Goal: Transaction & Acquisition: Purchase product/service

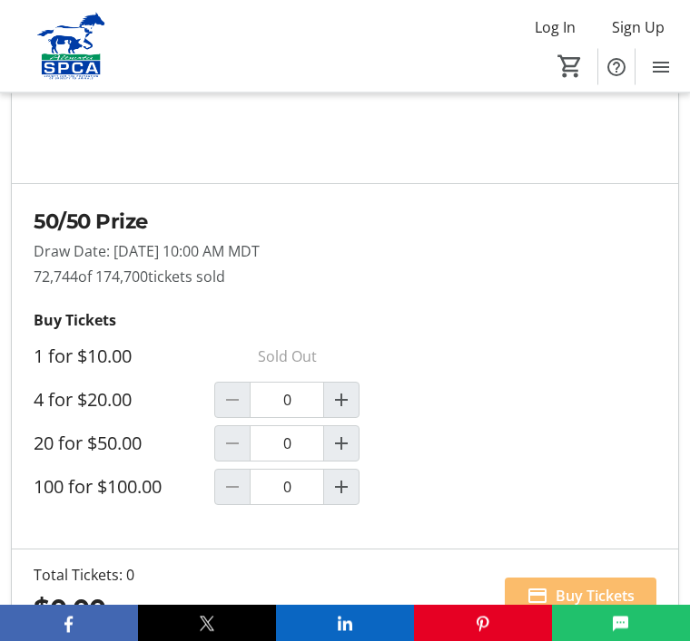
scroll to position [1770, 0]
click at [352, 403] on mat-icon "Increment by one" at bounding box center [341, 400] width 22 height 22
type input "1"
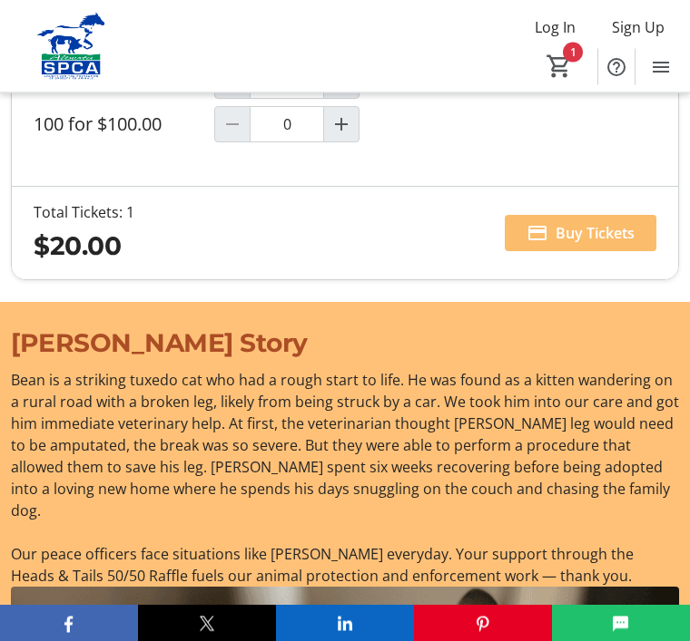
scroll to position [2133, 0]
click at [593, 244] on span "Buy Tickets" at bounding box center [594, 233] width 79 height 22
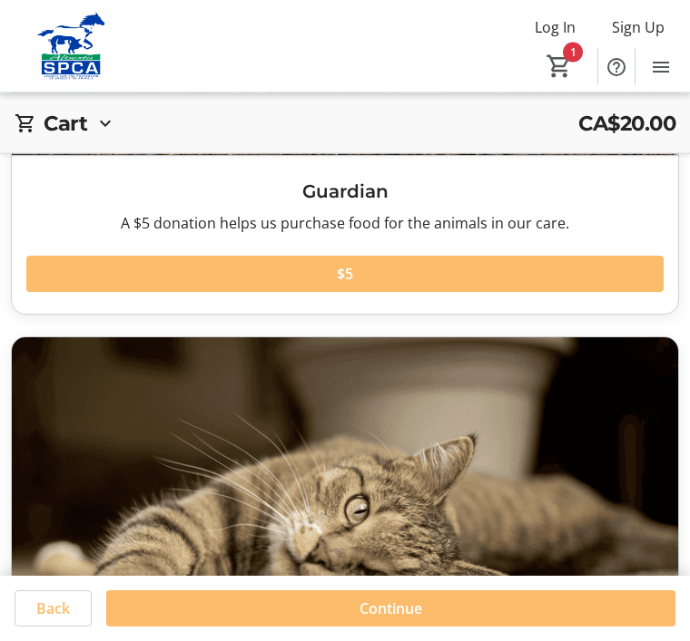
scroll to position [441, 0]
click at [396, 273] on span at bounding box center [344, 274] width 637 height 44
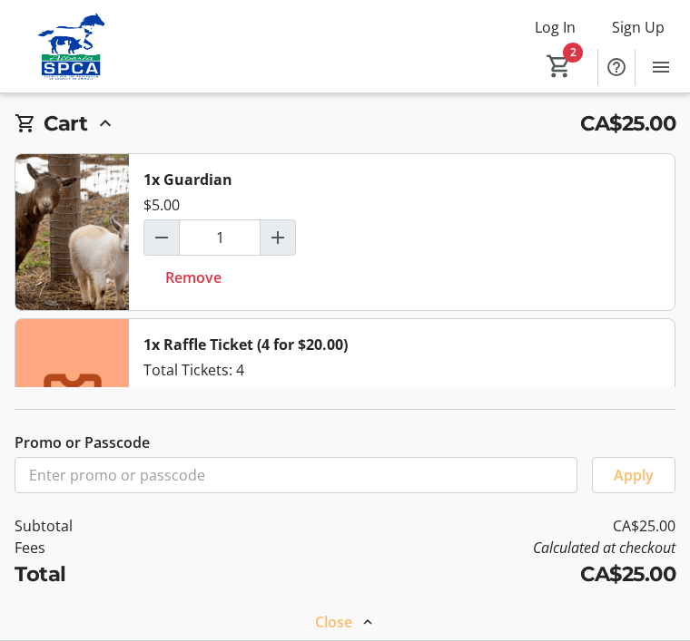
click at [292, 427] on span "Increment by one" at bounding box center [277, 428] width 34 height 34
type input "2"
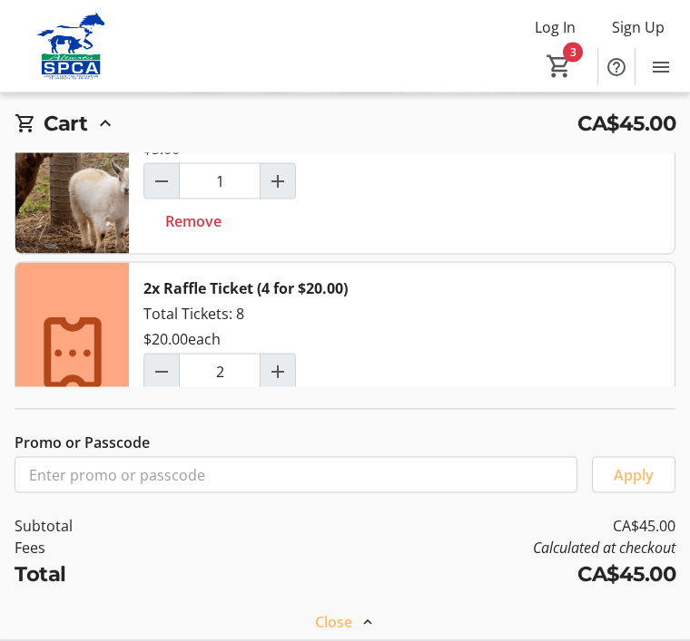
scroll to position [1422, 0]
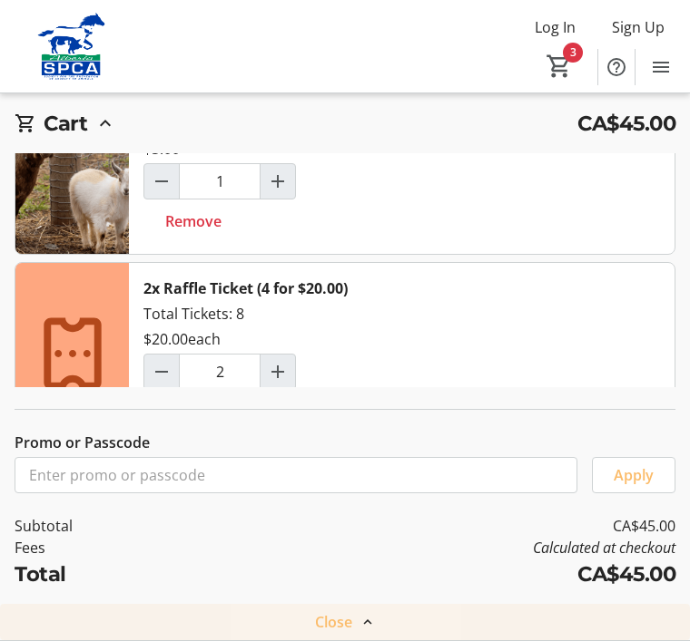
click at [345, 633] on span "Close" at bounding box center [333, 623] width 37 height 22
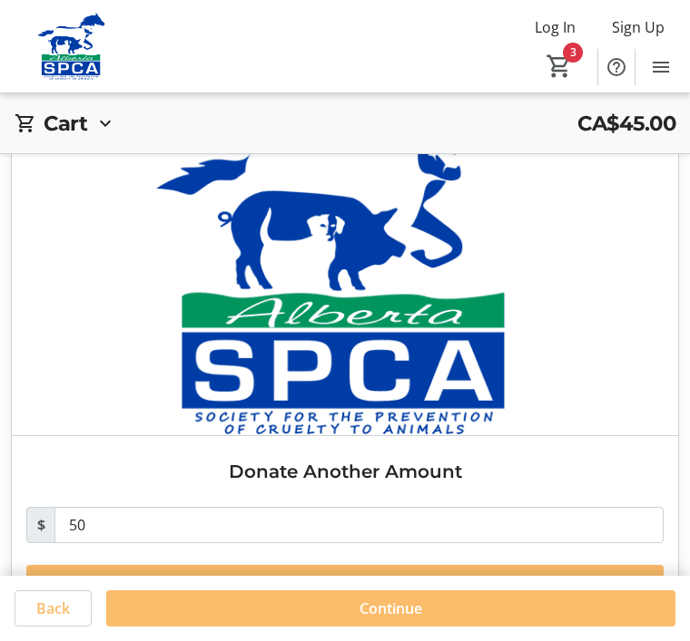
scroll to position [1844, 0]
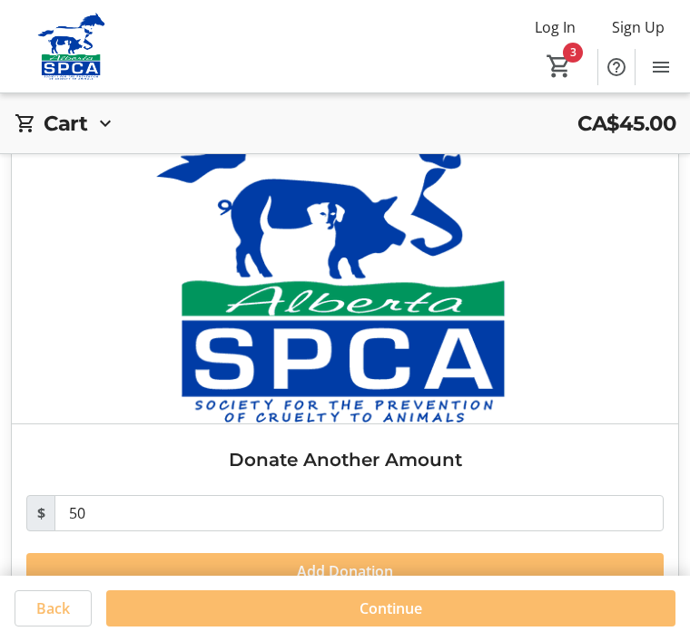
click at [472, 631] on span at bounding box center [390, 609] width 569 height 44
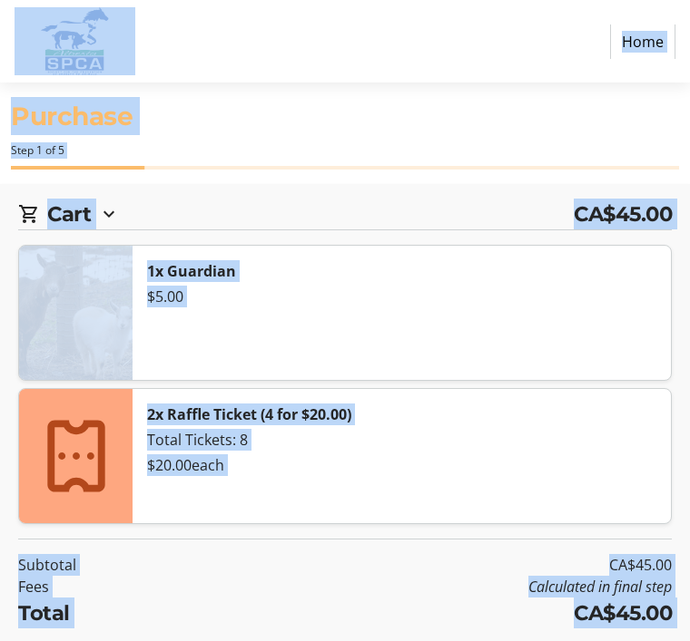
select select "CA"
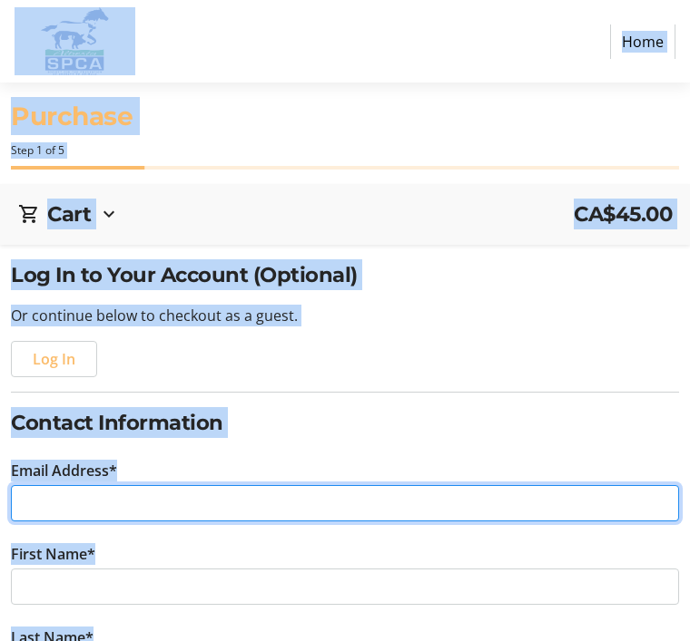
click at [76, 501] on input "Email Address*" at bounding box center [345, 503] width 668 height 36
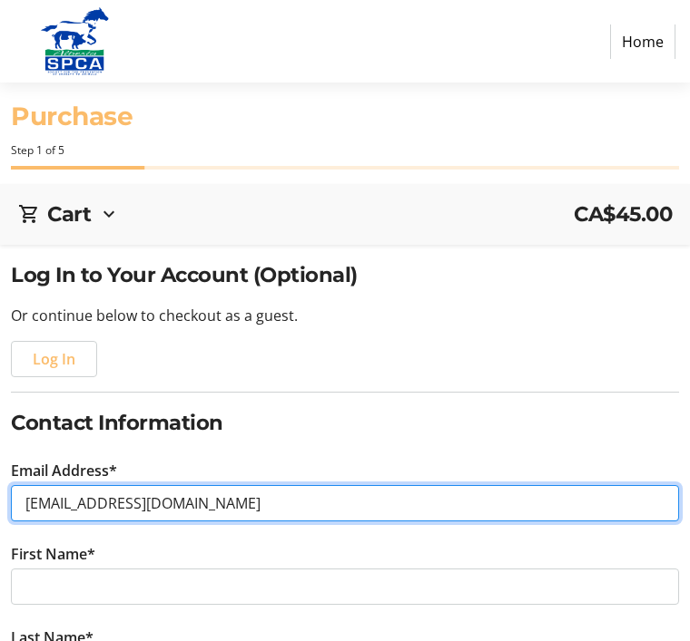
type input "[EMAIL_ADDRESS][DOMAIN_NAME]"
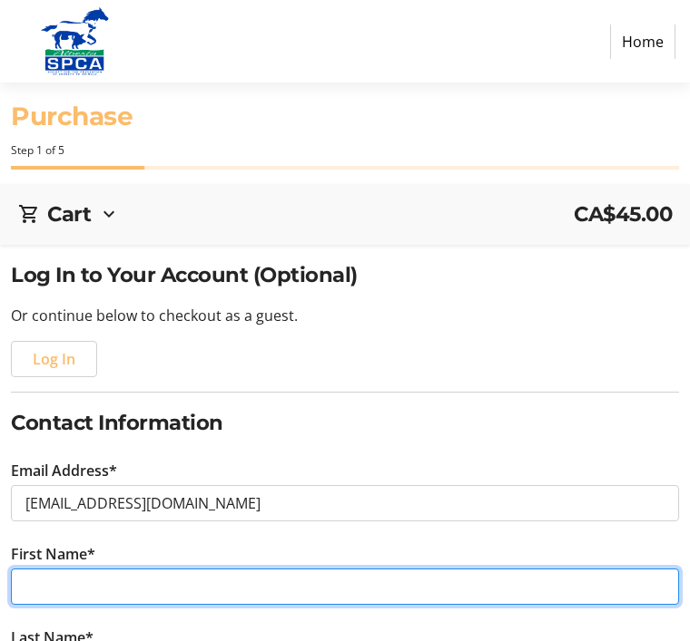
click at [52, 588] on input "First Name*" at bounding box center [345, 587] width 668 height 36
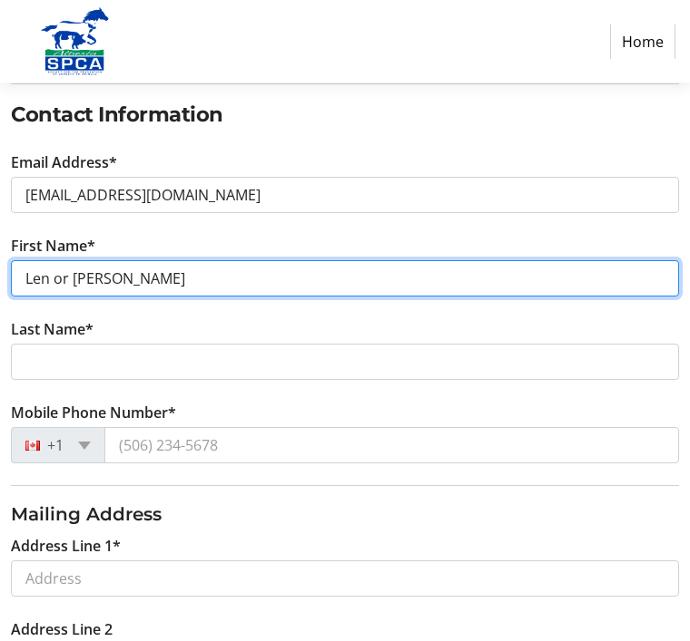
scroll to position [309, 0]
type input "Len or [PERSON_NAME]"
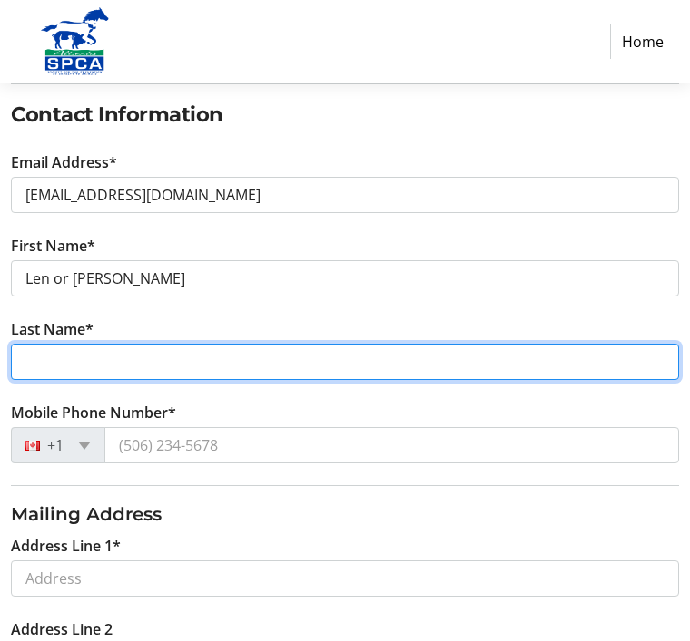
click at [42, 363] on input "Last Name*" at bounding box center [345, 362] width 668 height 36
type input "Velichka"
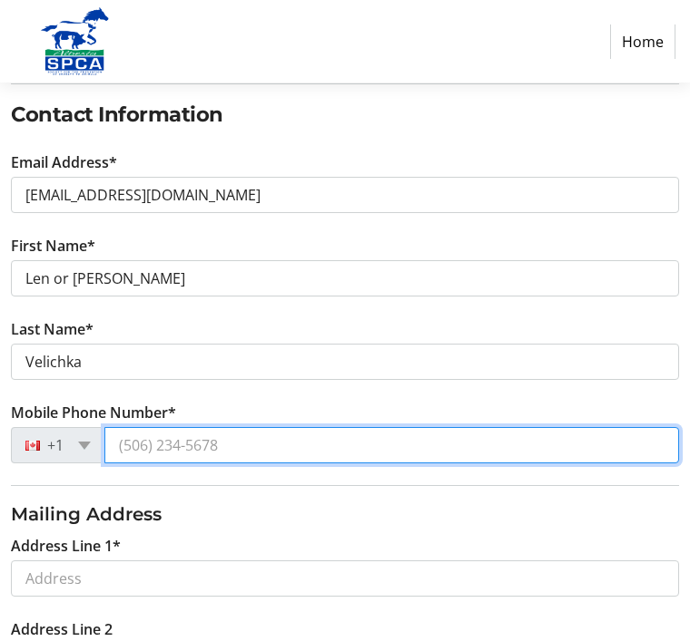
click at [138, 443] on input "Mobile Phone Number*" at bounding box center [391, 445] width 574 height 36
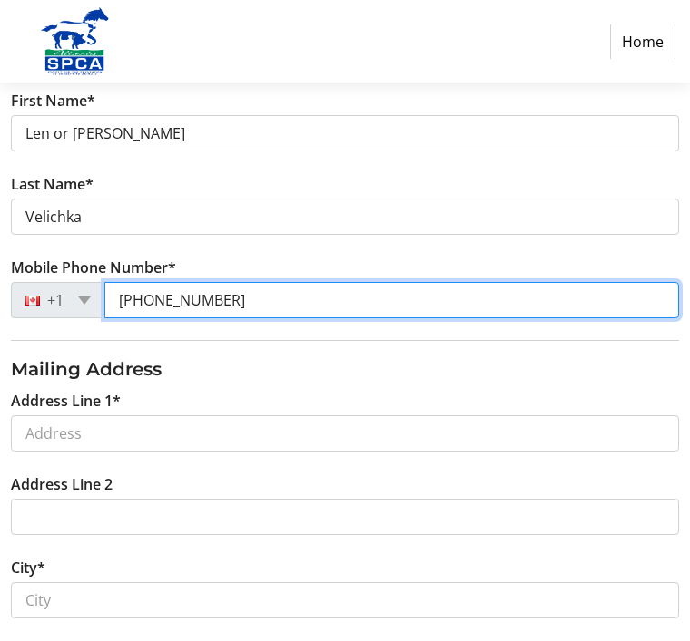
scroll to position [457, 0]
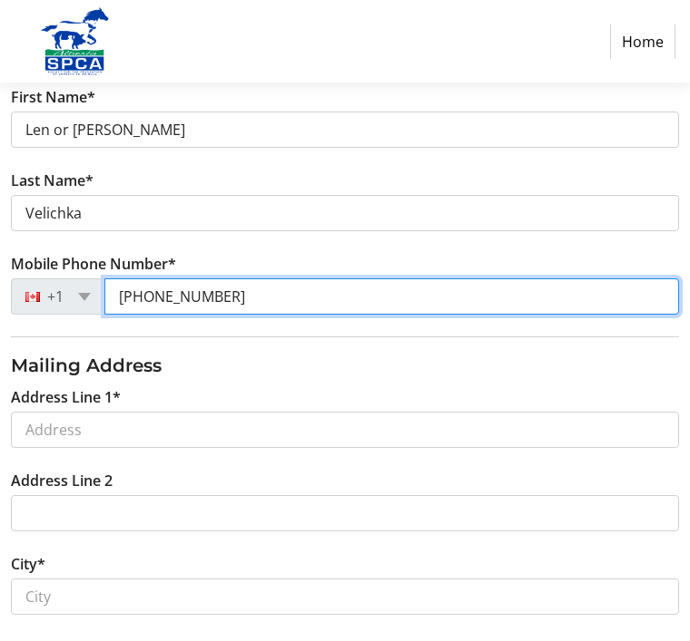
type input "[PHONE_NUMBER]"
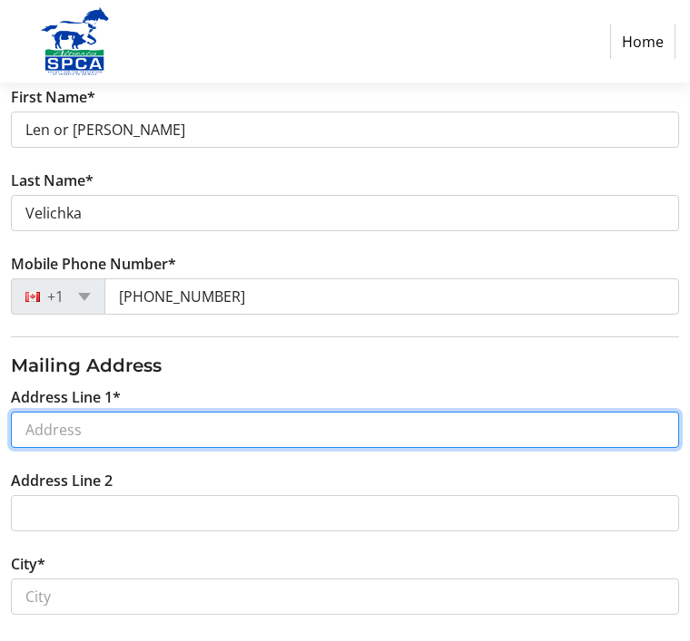
click at [64, 432] on input "Address Line 1*" at bounding box center [345, 430] width 668 height 36
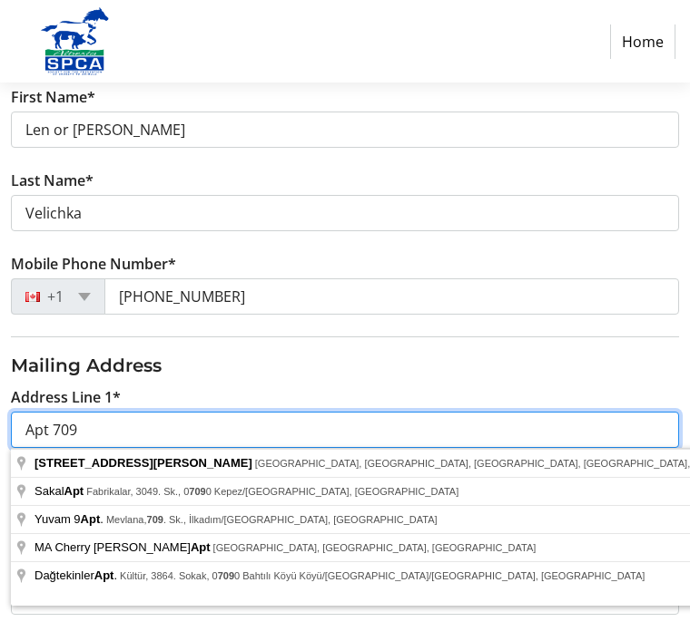
type input "Apt 709"
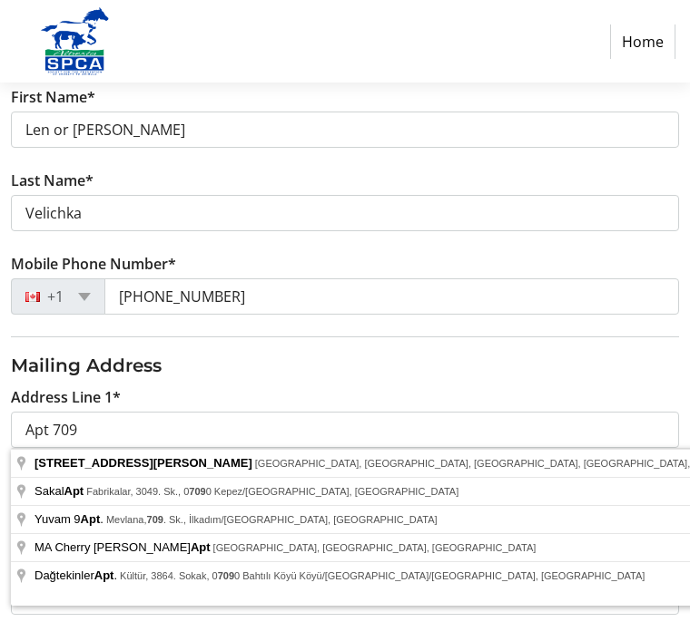
click at [583, 544] on tr-form-field "Address Line 2" at bounding box center [345, 511] width 690 height 83
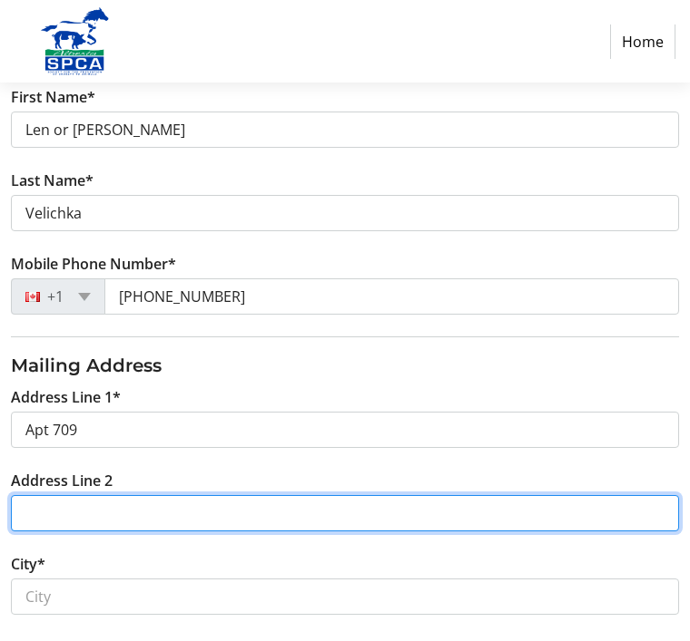
click at [47, 518] on input "Address Line 2" at bounding box center [345, 513] width 668 height 36
type input "[STREET_ADDRESS]"
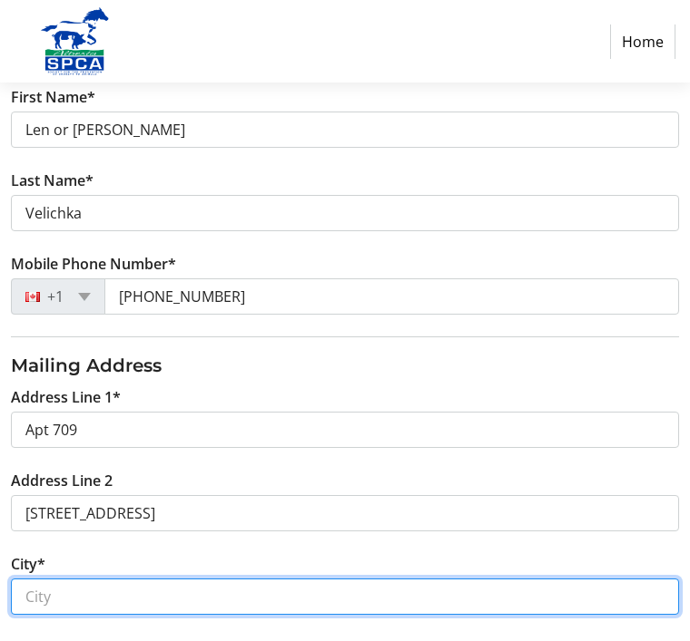
click at [54, 596] on input "City*" at bounding box center [345, 597] width 668 height 36
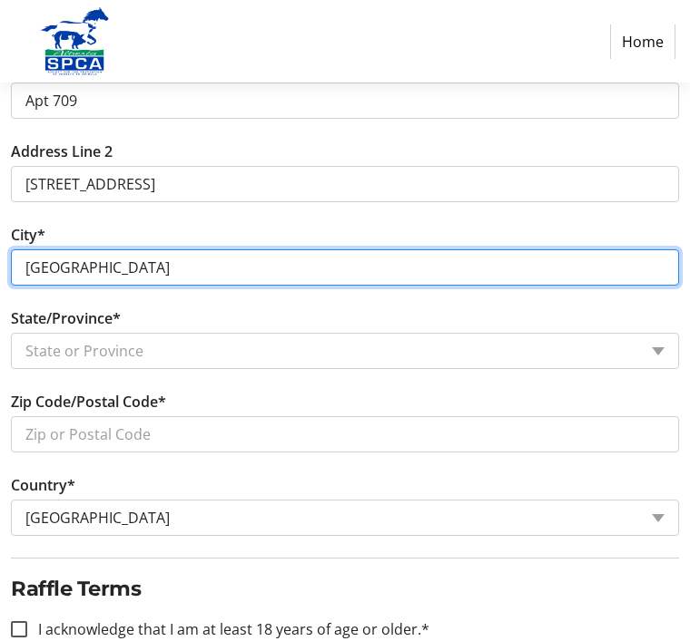
scroll to position [789, 0]
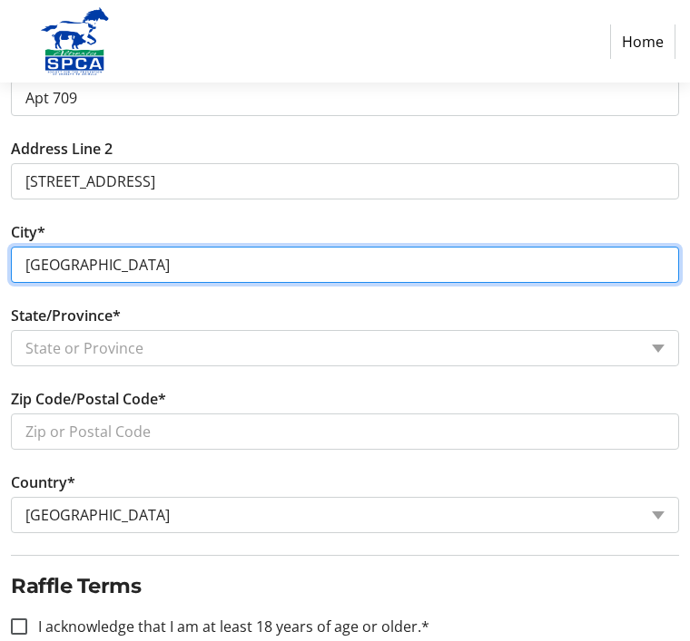
type input "[GEOGRAPHIC_DATA]"
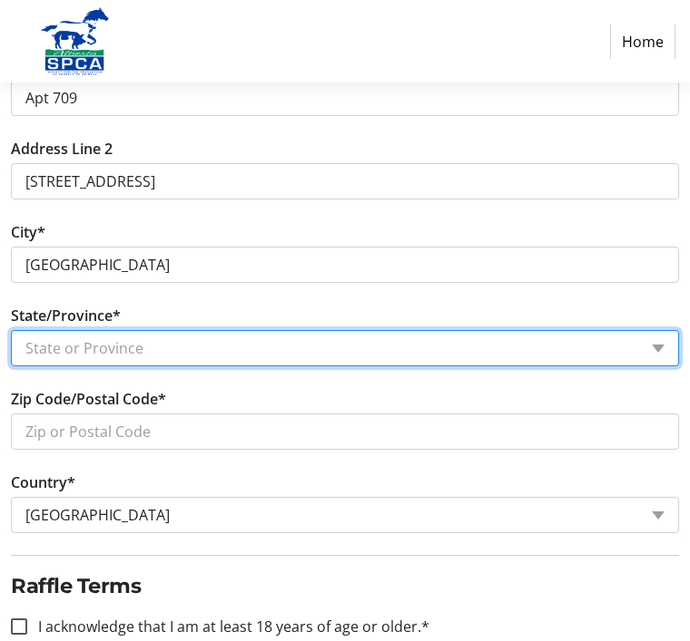
click at [38, 355] on select "State or Province State or Province [GEOGRAPHIC_DATA] [GEOGRAPHIC_DATA] [GEOGRA…" at bounding box center [345, 348] width 668 height 36
select select "AB"
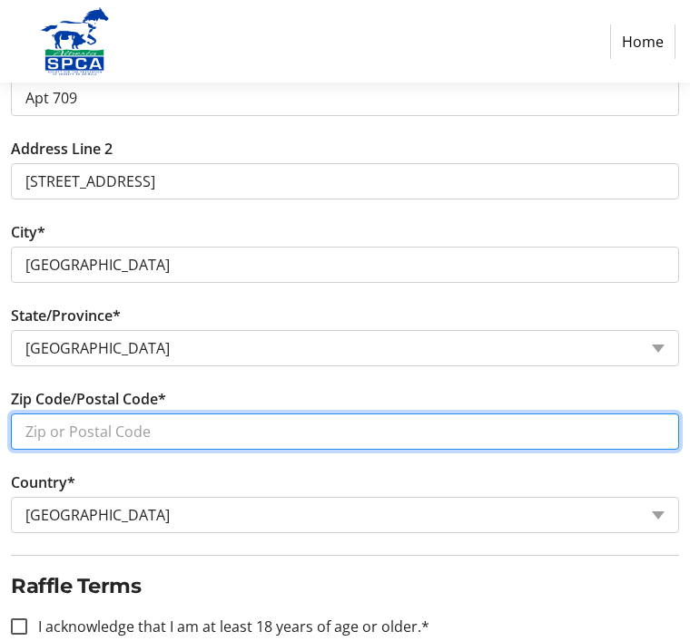
click at [52, 440] on input "Zip Code/Postal Code*" at bounding box center [345, 432] width 668 height 36
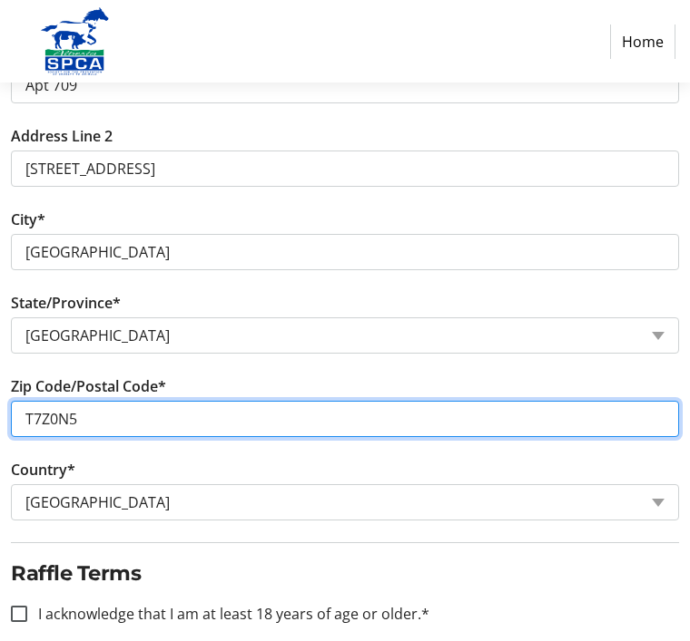
scroll to position [852, 0]
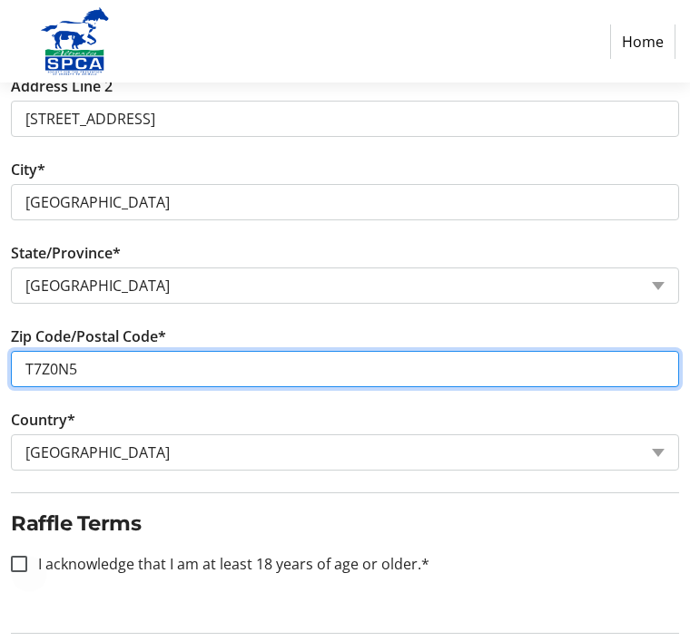
type input "T7Z0N5"
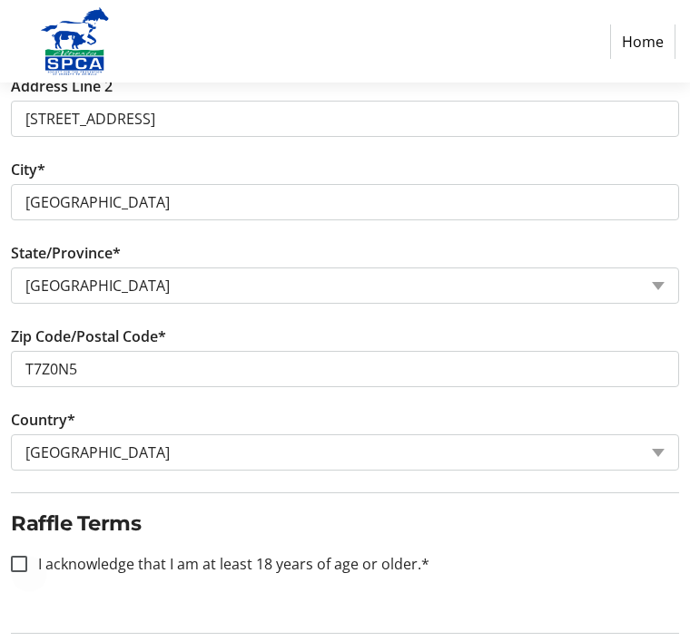
click at [35, 567] on div at bounding box center [19, 565] width 44 height 44
checkbox input "true"
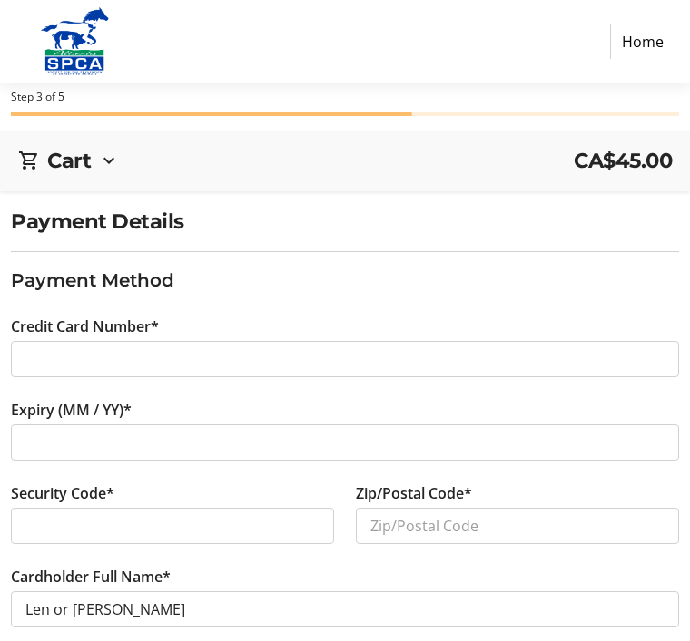
scroll to position [84, 0]
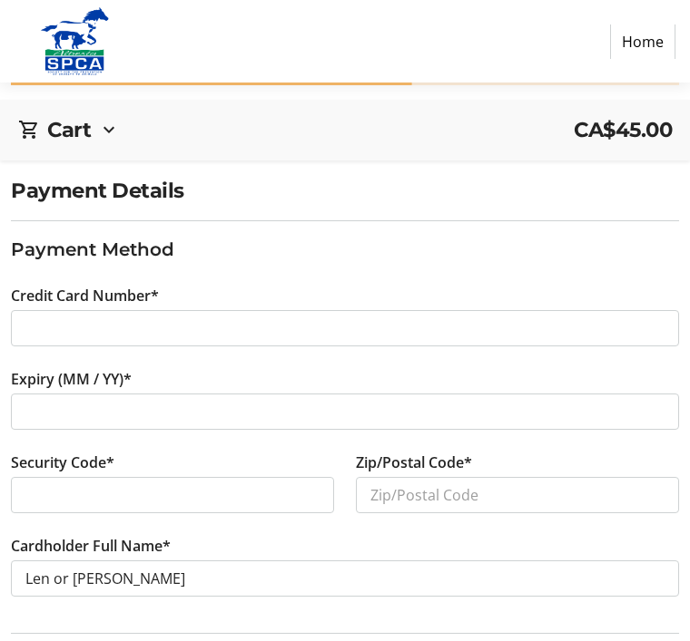
click at [42, 339] on div at bounding box center [345, 328] width 668 height 36
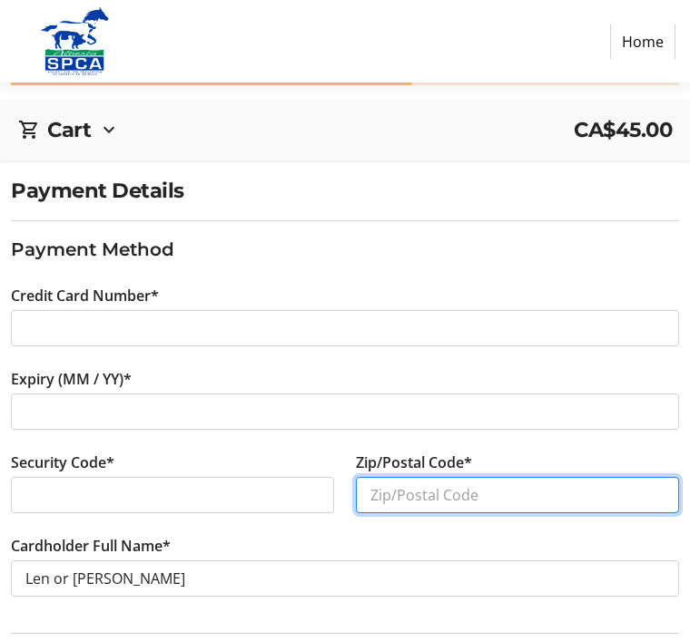
click at [397, 504] on input "Zip/Postal Code*" at bounding box center [517, 495] width 323 height 36
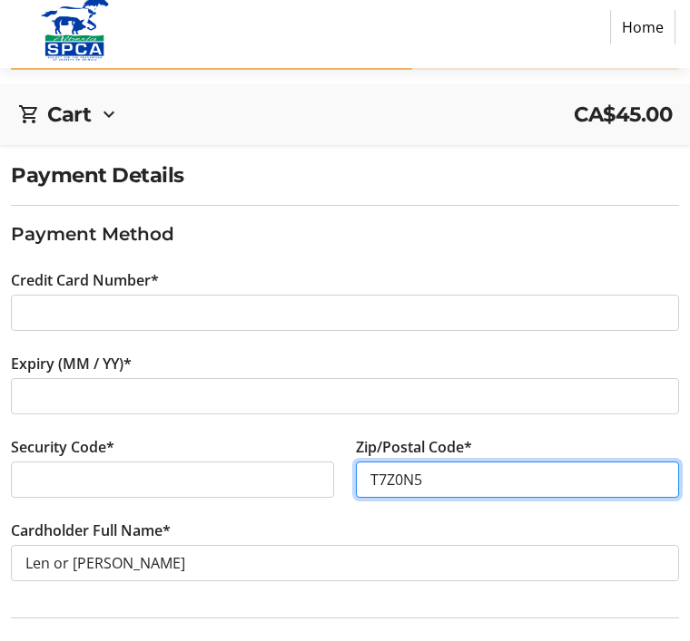
scroll to position [134, 0]
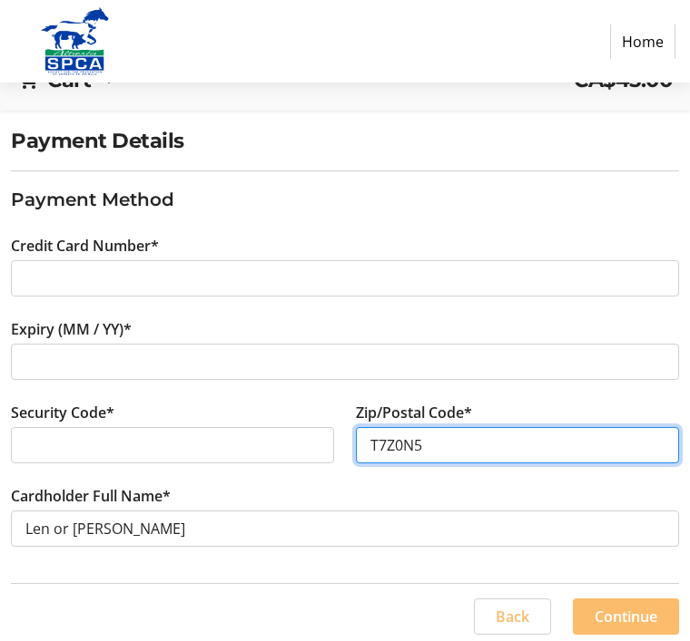
type input "T7Z0N5"
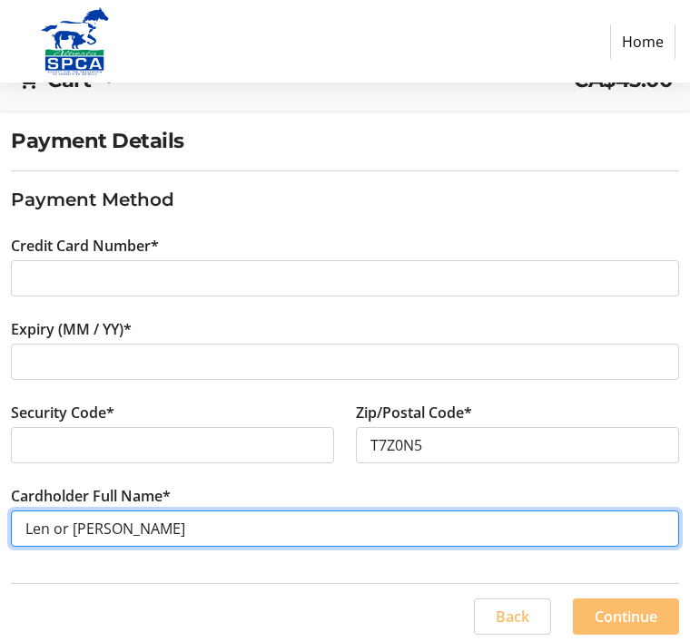
click at [76, 531] on input "Len or [PERSON_NAME]" at bounding box center [345, 529] width 668 height 36
type input "[PERSON_NAME]"
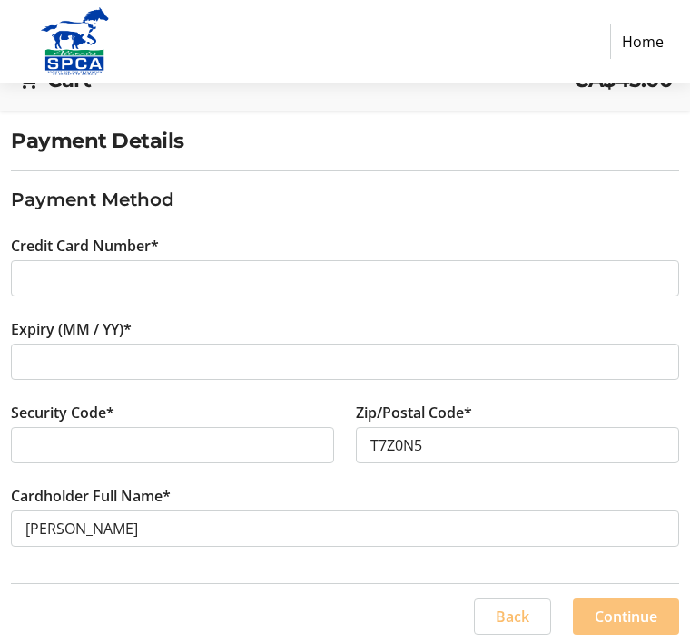
click at [619, 621] on span "Continue" at bounding box center [625, 617] width 63 height 22
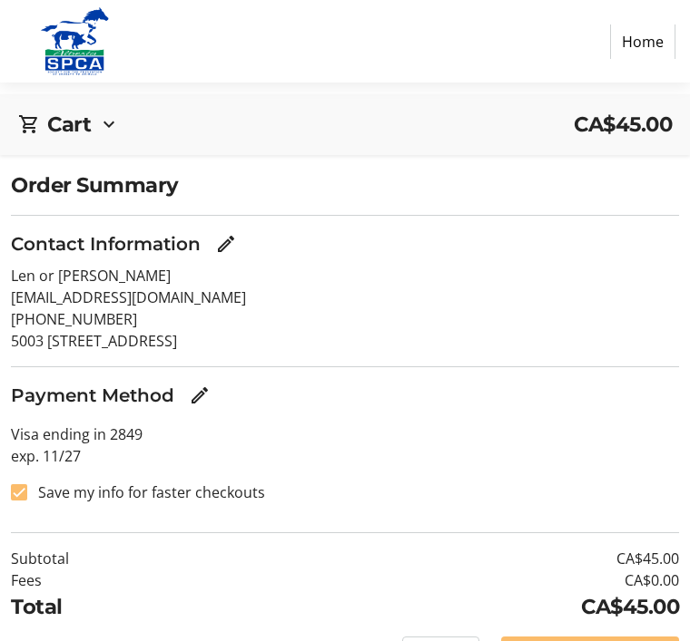
scroll to position [109, 0]
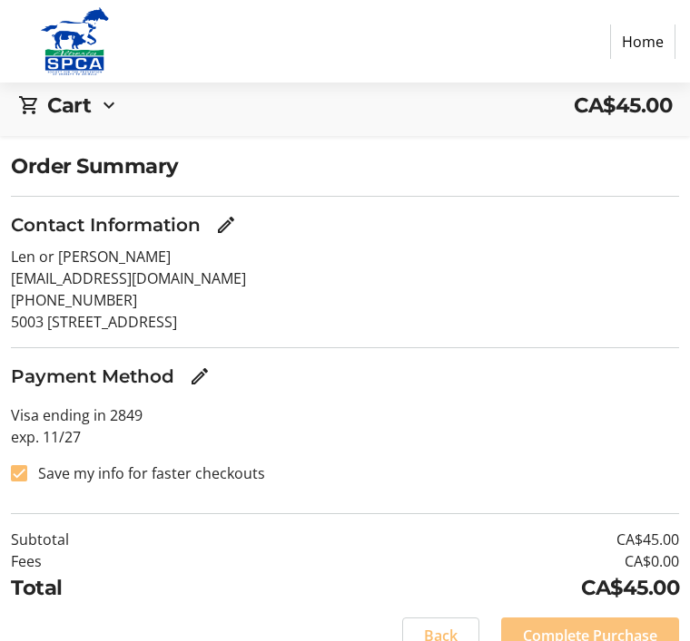
click at [555, 640] on span "Complete Purchase" at bounding box center [590, 636] width 134 height 22
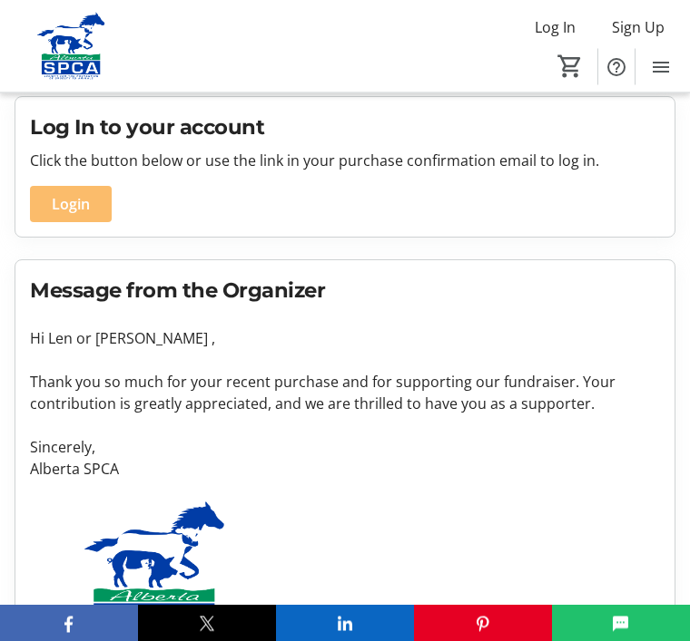
scroll to position [492, 0]
